Goal: Check status: Check status

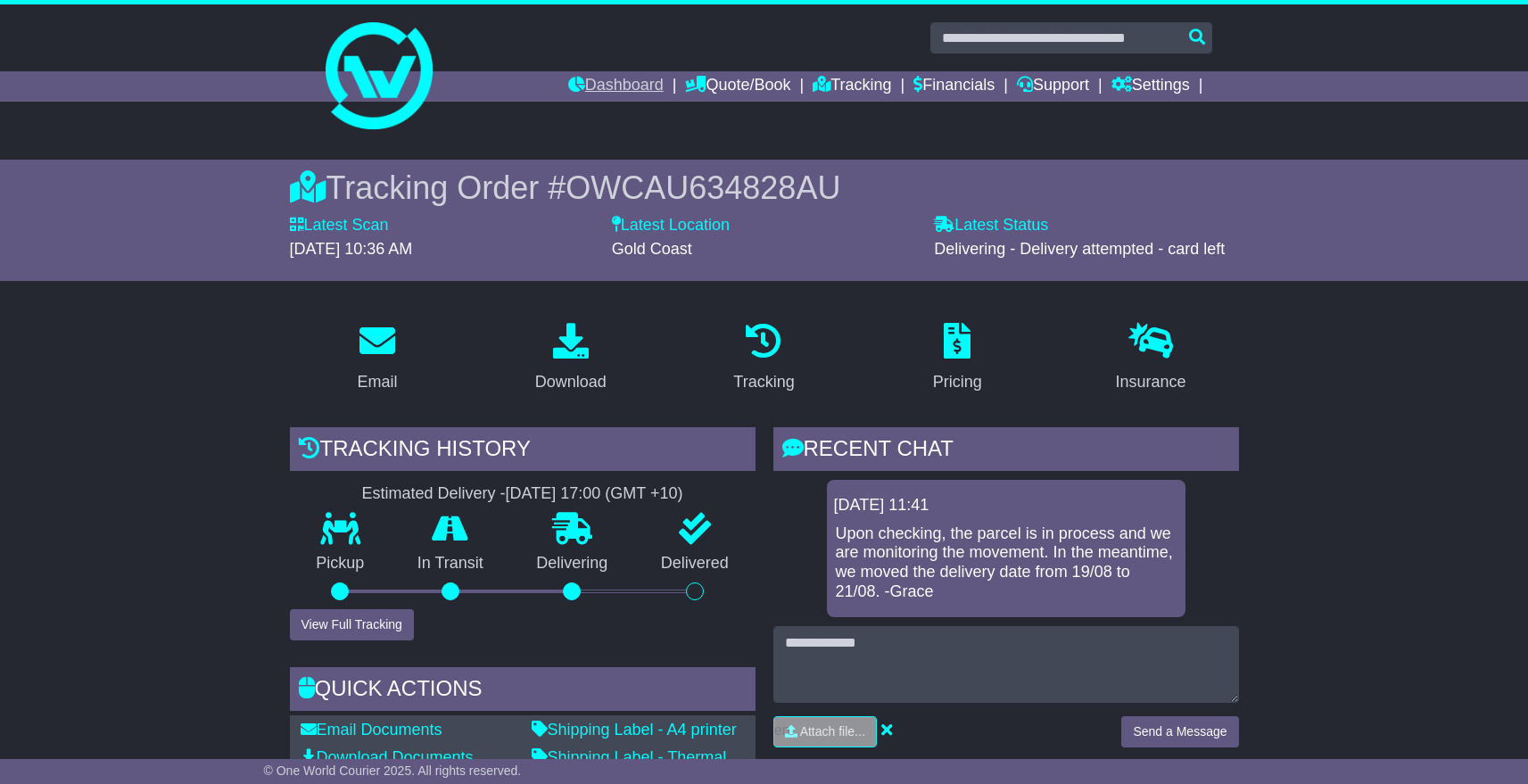
click at [580, 81] on link "Dashboard" at bounding box center [616, 86] width 95 height 30
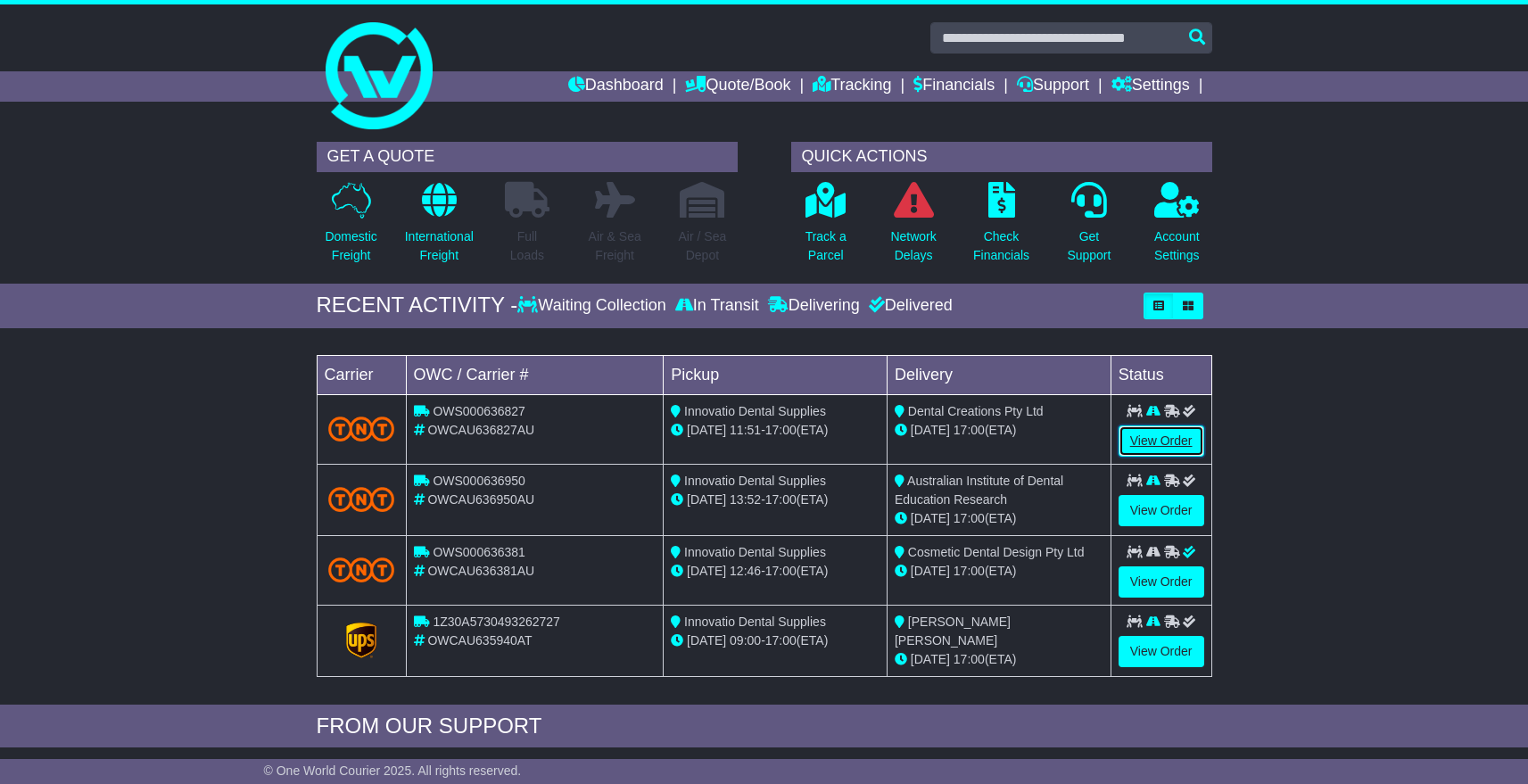
click at [1160, 436] on link "View Order" at bounding box center [1162, 441] width 86 height 31
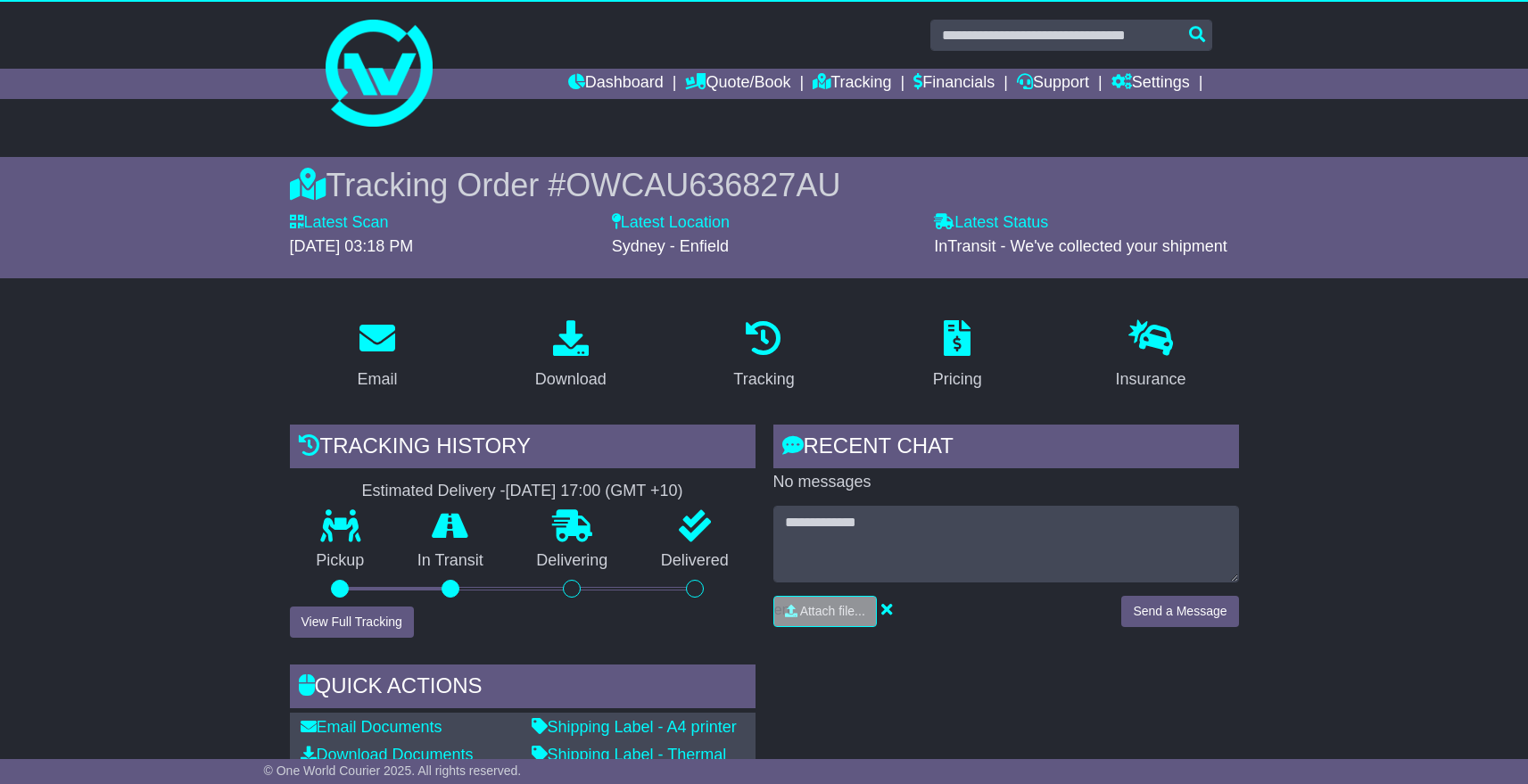
scroll to position [4, 0]
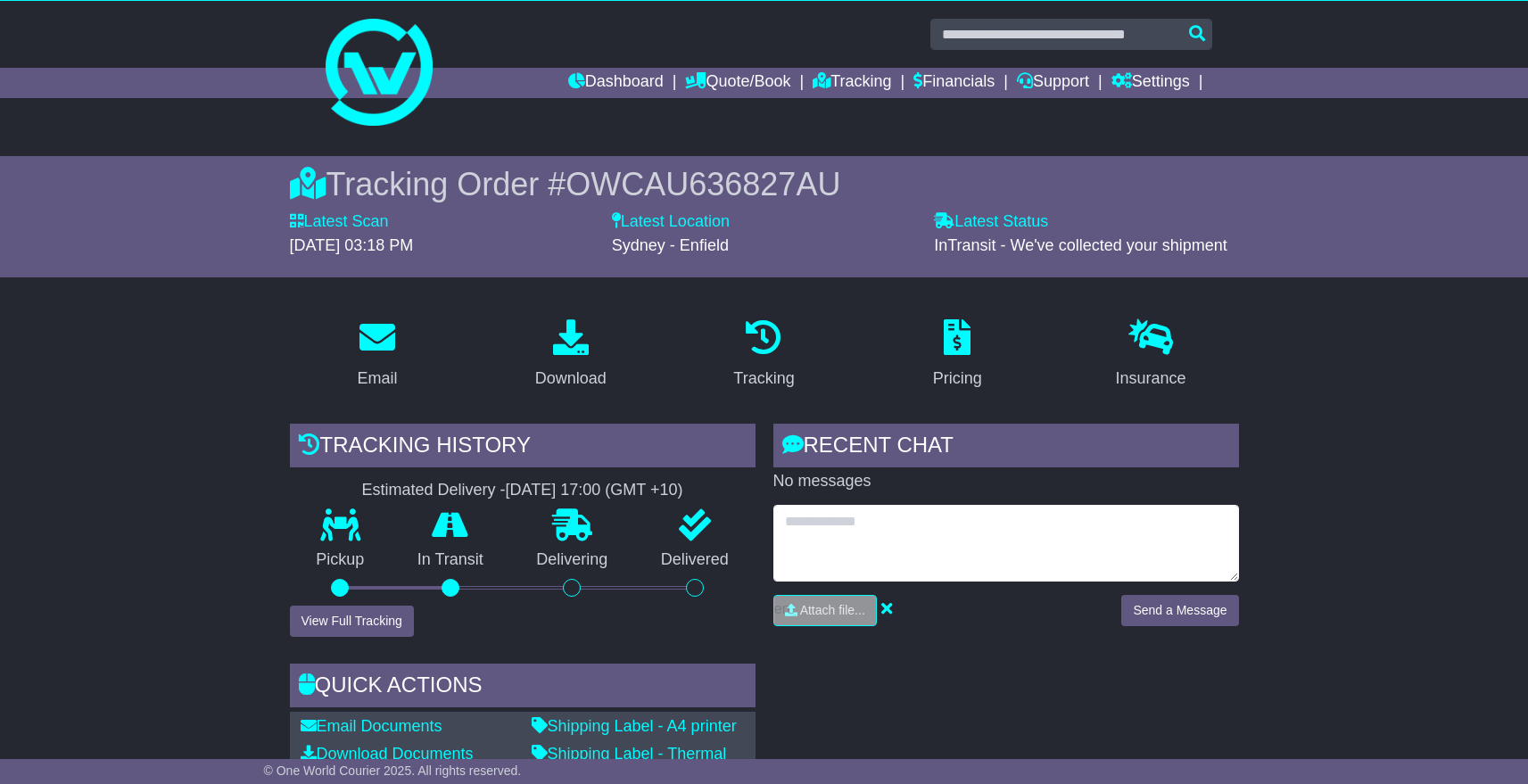
click at [875, 544] on textarea at bounding box center [1007, 543] width 466 height 77
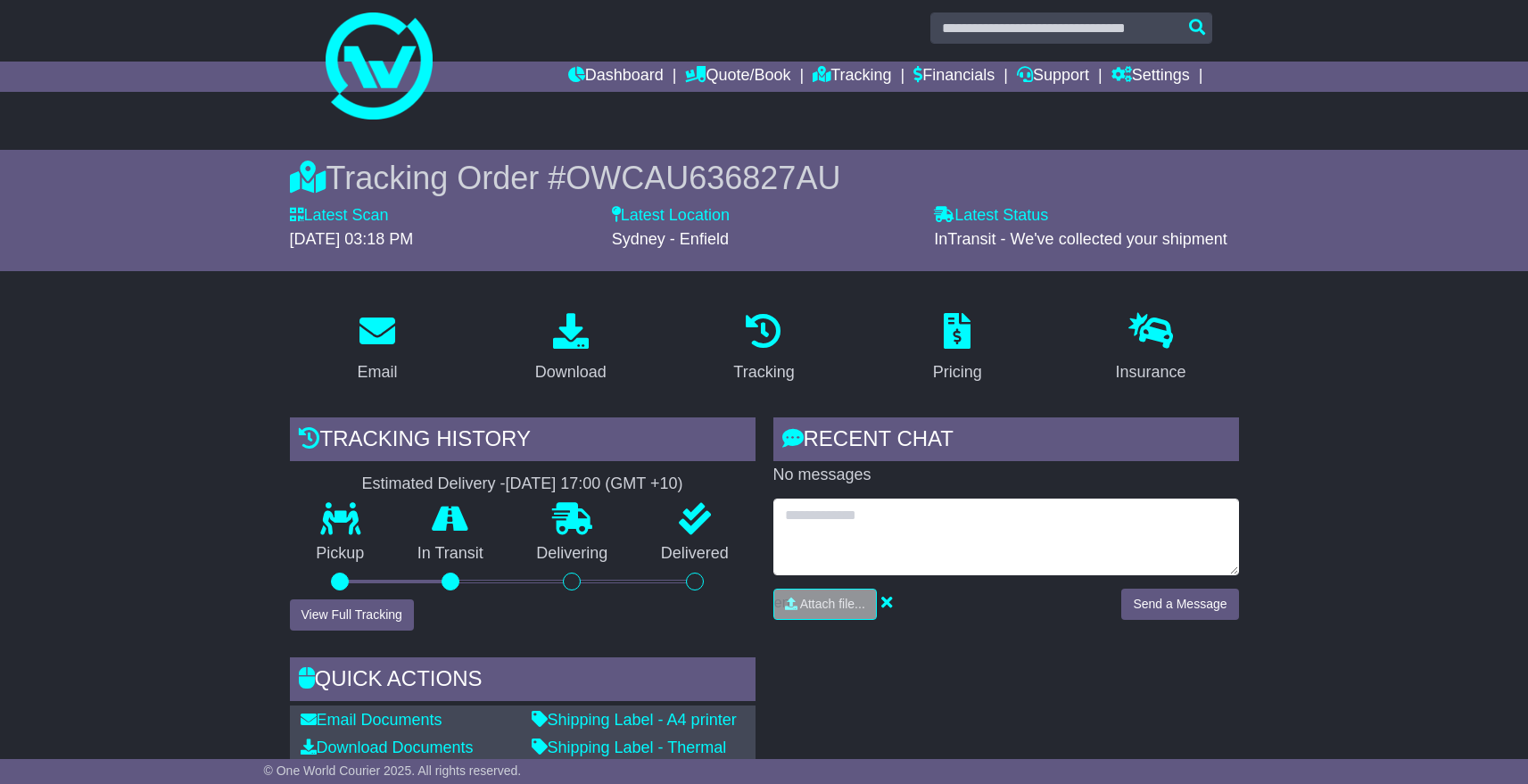
scroll to position [0, 0]
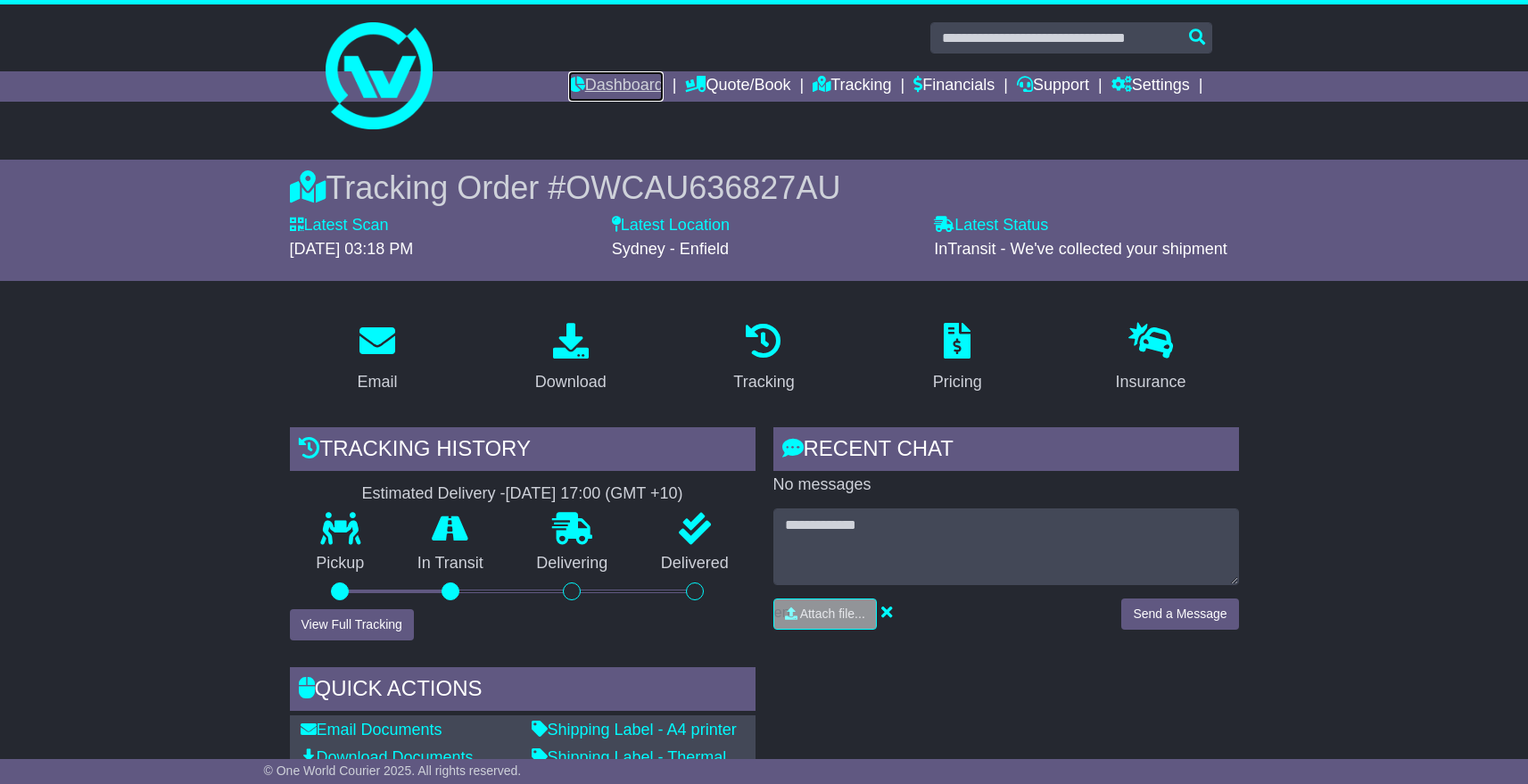
click at [607, 87] on link "Dashboard" at bounding box center [616, 86] width 95 height 30
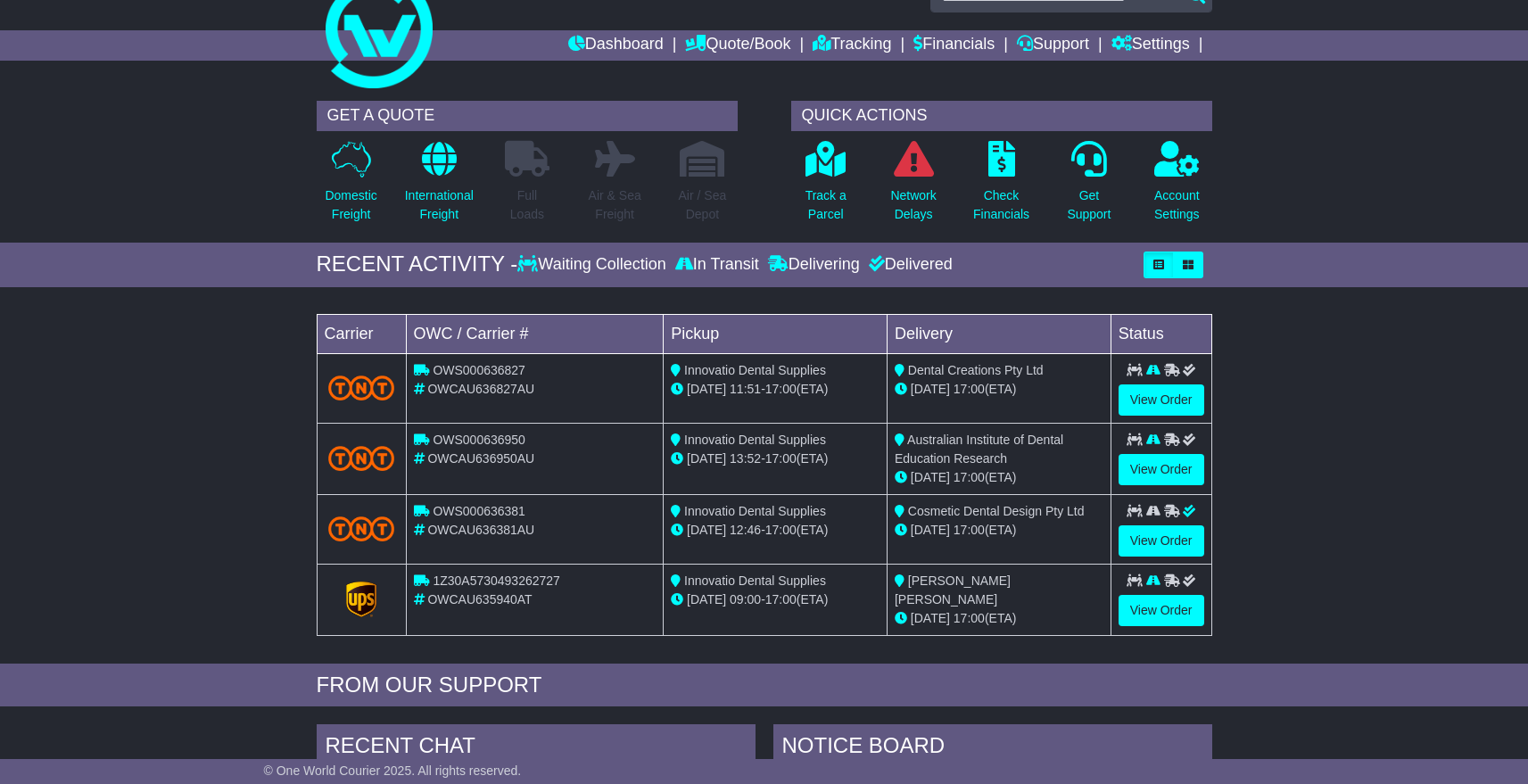
scroll to position [43, 0]
